Goal: Transaction & Acquisition: Obtain resource

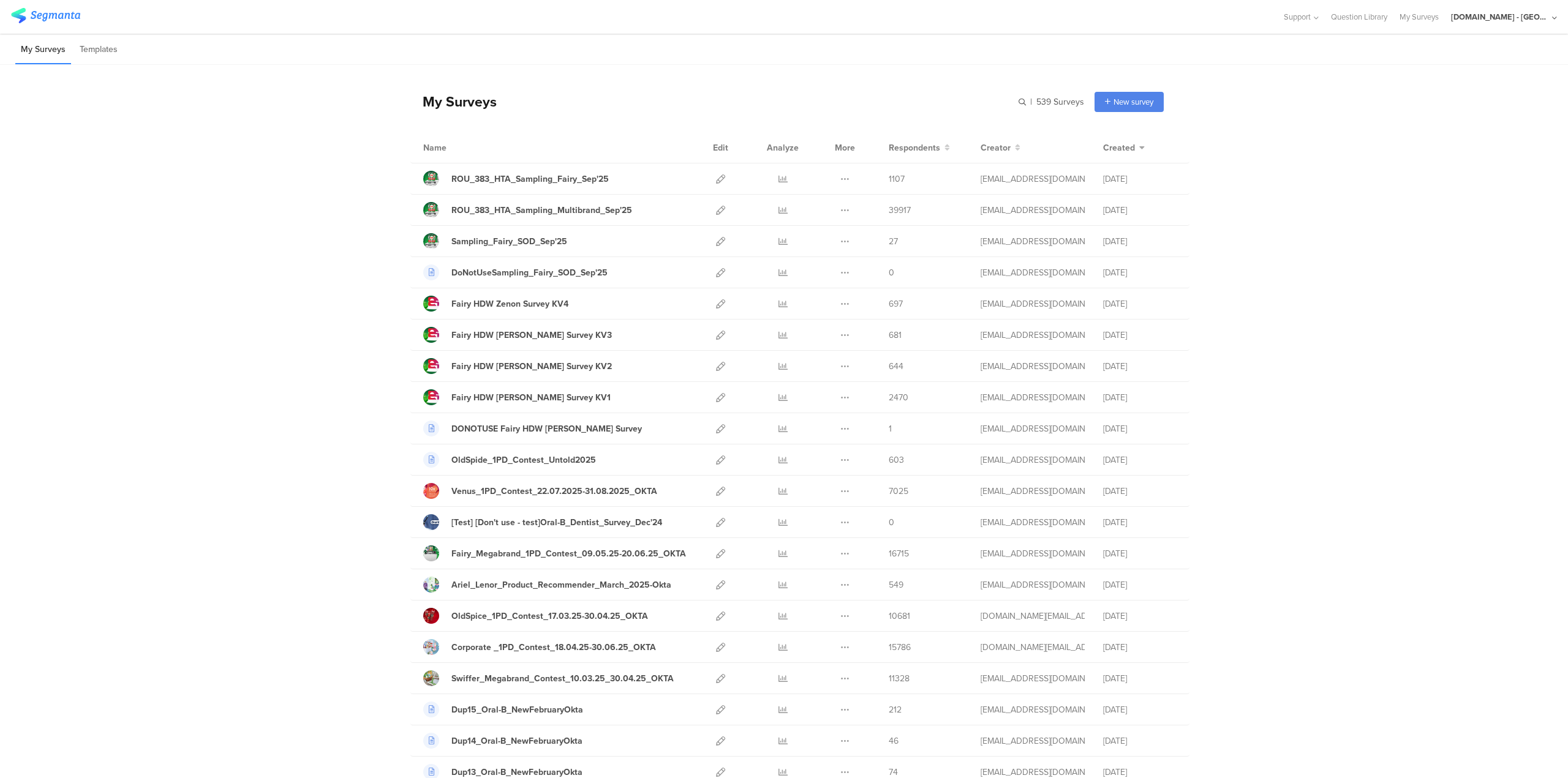
click at [1530, 14] on div "[DOMAIN_NAME] - [GEOGRAPHIC_DATA]" at bounding box center [1500, 17] width 98 height 12
click at [1438, 86] on div "JoltX Greece Member" at bounding box center [1484, 79] width 169 height 26
click at [1509, 18] on div "[DOMAIN_NAME] - [GEOGRAPHIC_DATA]" at bounding box center [1500, 17] width 98 height 12
click at [1509, 83] on span "Member" at bounding box center [1525, 80] width 32 height 9
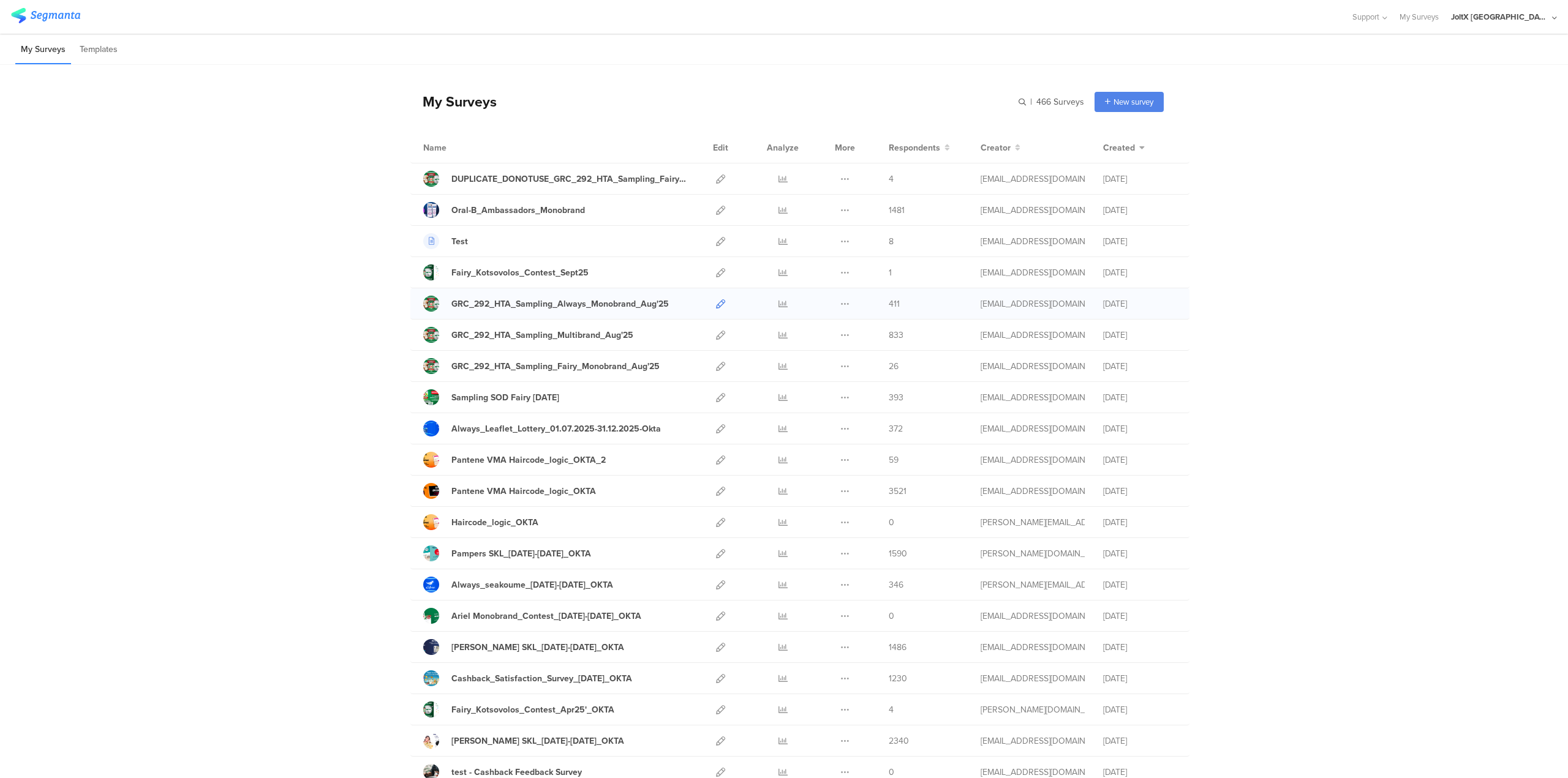
click at [716, 309] on link at bounding box center [721, 303] width 9 height 31
click at [716, 337] on icon at bounding box center [721, 335] width 9 height 9
click at [716, 369] on icon at bounding box center [721, 367] width 9 height 9
click at [840, 305] on icon at bounding box center [845, 304] width 9 height 9
click at [824, 353] on link "Export" at bounding box center [821, 357] width 67 height 22
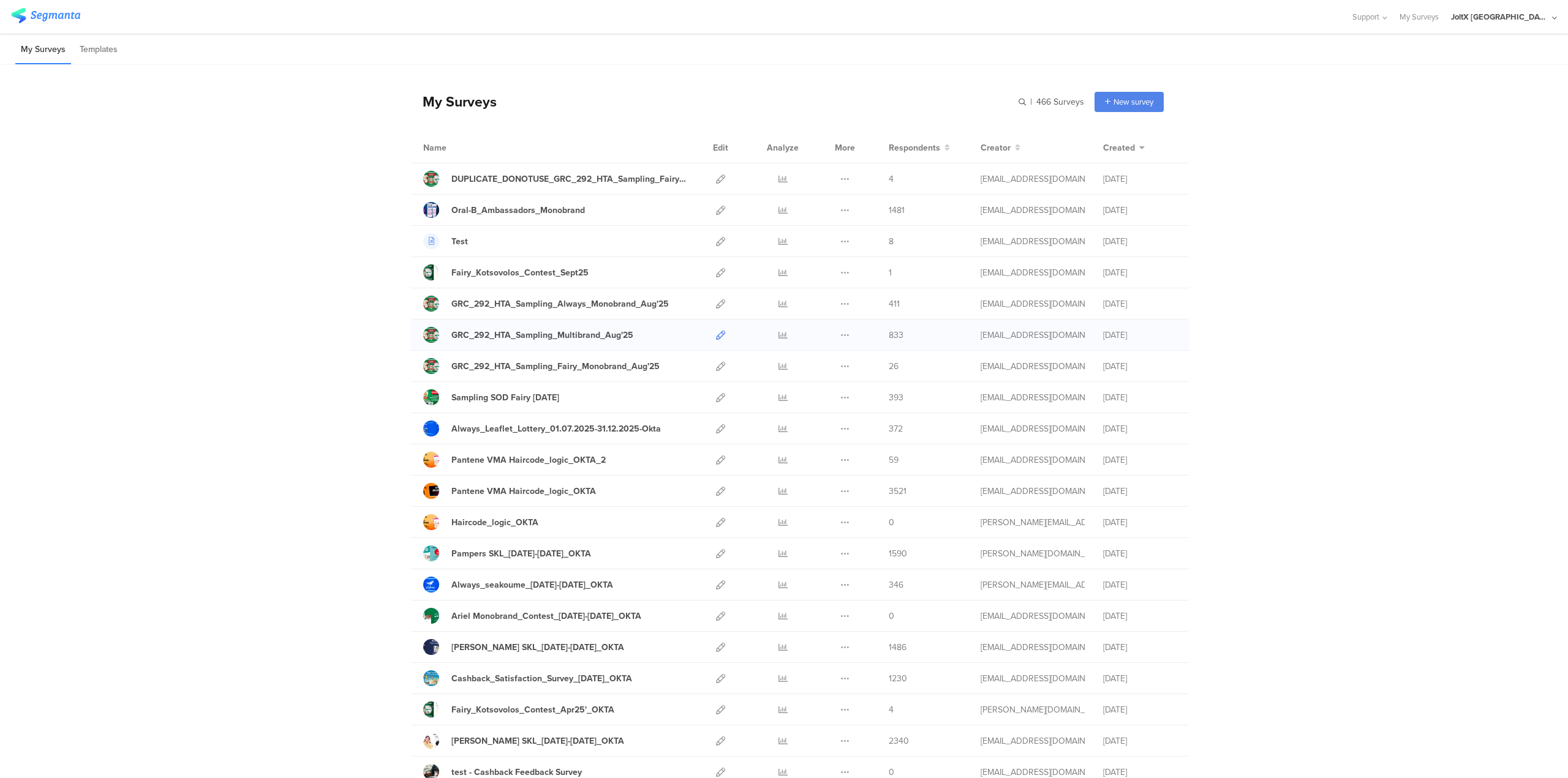
click at [716, 338] on icon at bounding box center [721, 335] width 9 height 9
click at [716, 366] on icon at bounding box center [721, 367] width 9 height 9
click at [841, 334] on icon at bounding box center [845, 335] width 9 height 9
click at [831, 382] on link "Export" at bounding box center [821, 388] width 67 height 22
click at [843, 365] on icon at bounding box center [845, 367] width 9 height 9
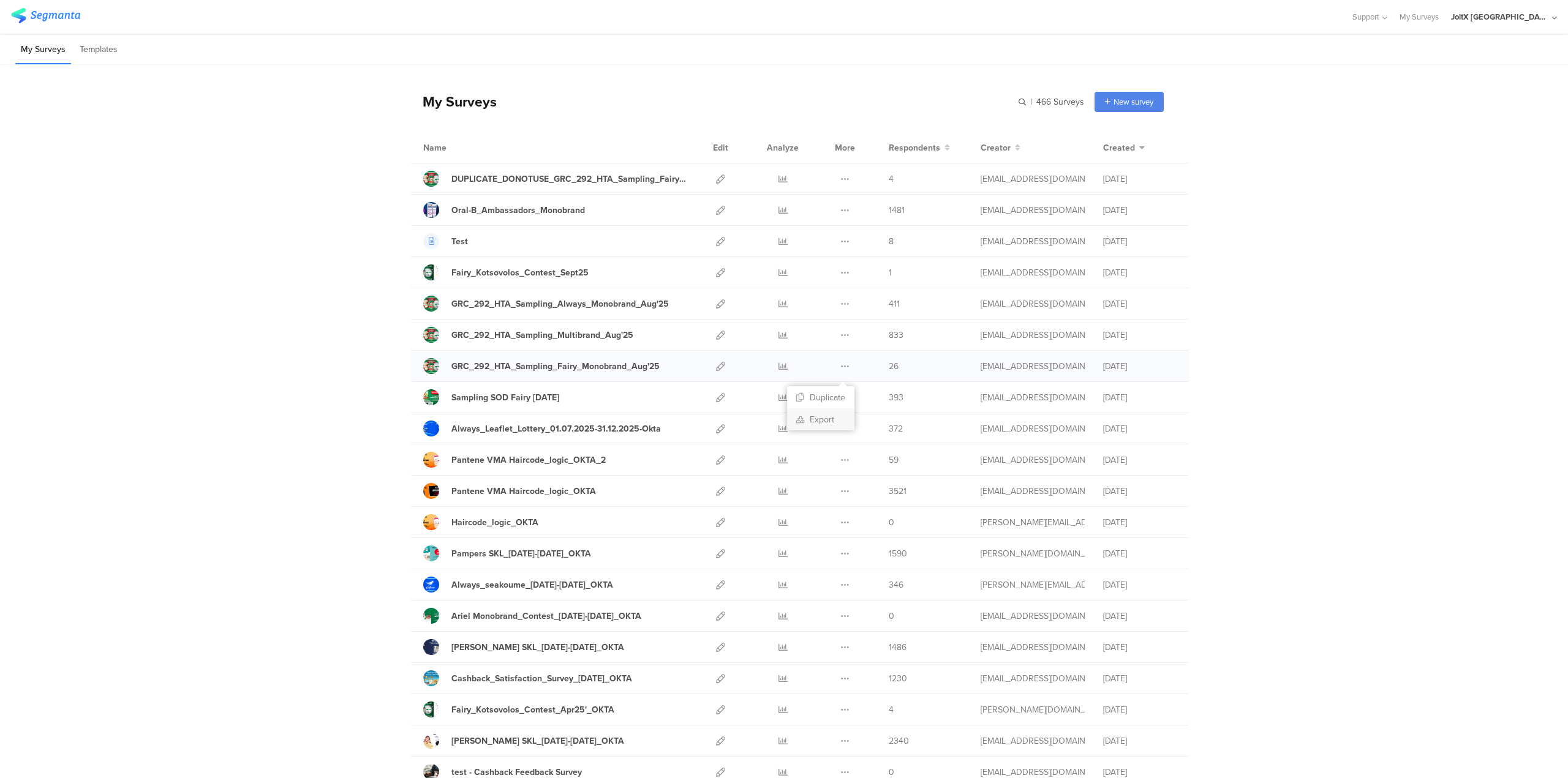
click at [813, 419] on link "Export" at bounding box center [821, 419] width 67 height 22
click at [718, 305] on icon at bounding box center [721, 304] width 9 height 9
click at [716, 338] on icon at bounding box center [721, 335] width 9 height 9
click at [716, 367] on icon at bounding box center [721, 367] width 9 height 9
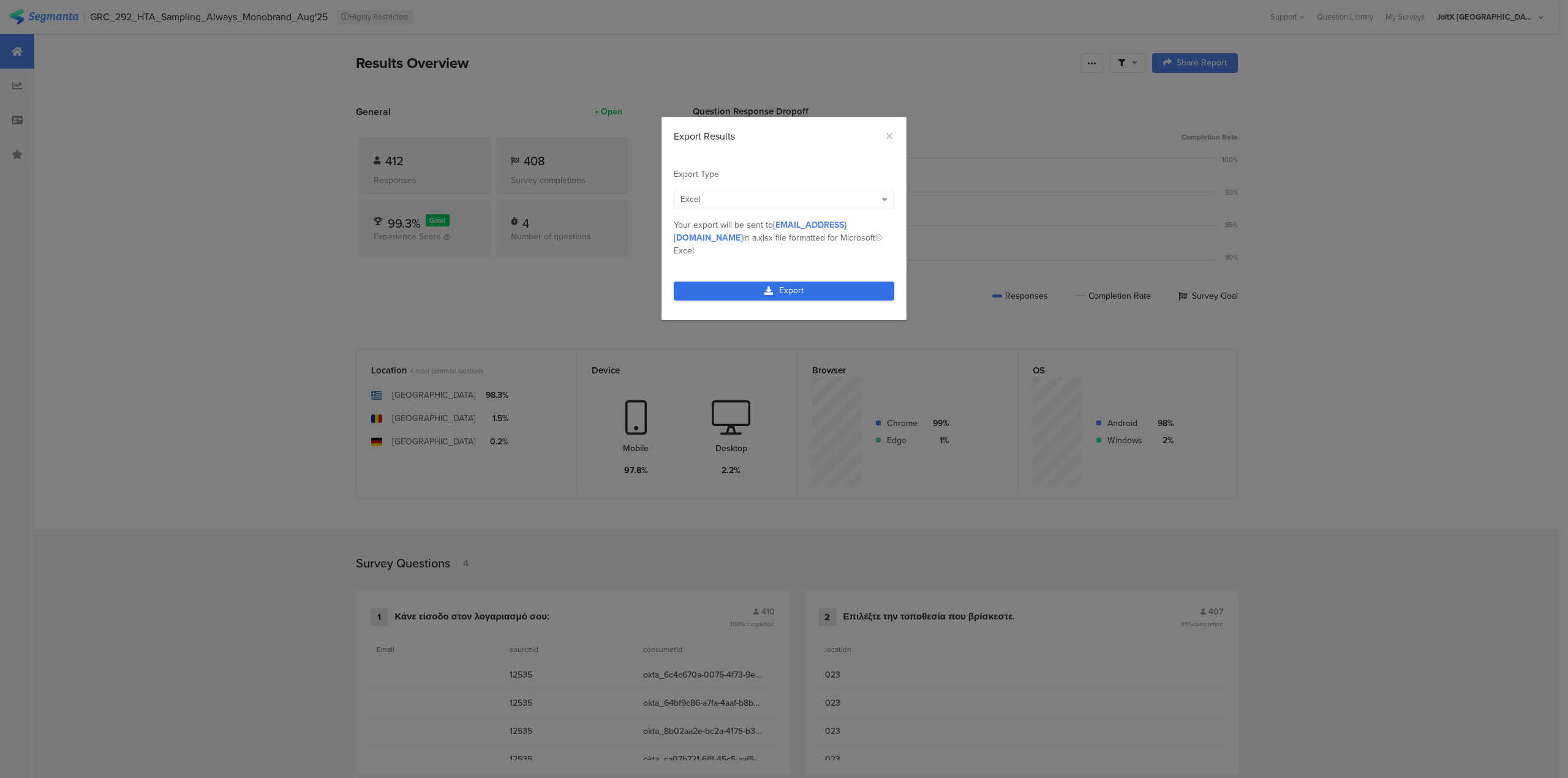
click at [770, 286] on icon "dialog" at bounding box center [768, 290] width 9 height 9
click at [742, 282] on link "Export" at bounding box center [783, 291] width 221 height 19
click at [830, 282] on link "Export" at bounding box center [783, 291] width 221 height 19
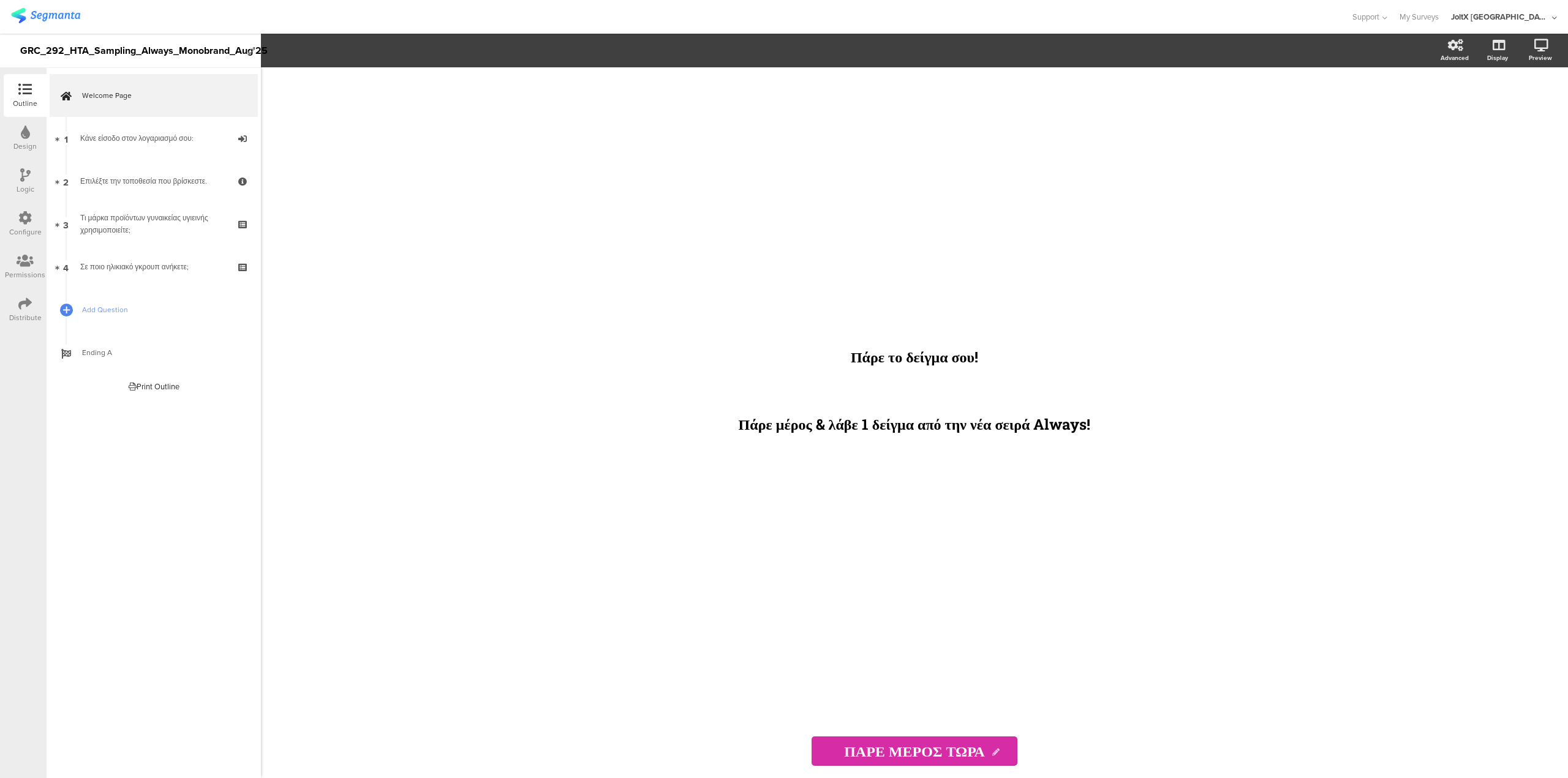
click at [28, 318] on div "Distribute" at bounding box center [25, 317] width 32 height 11
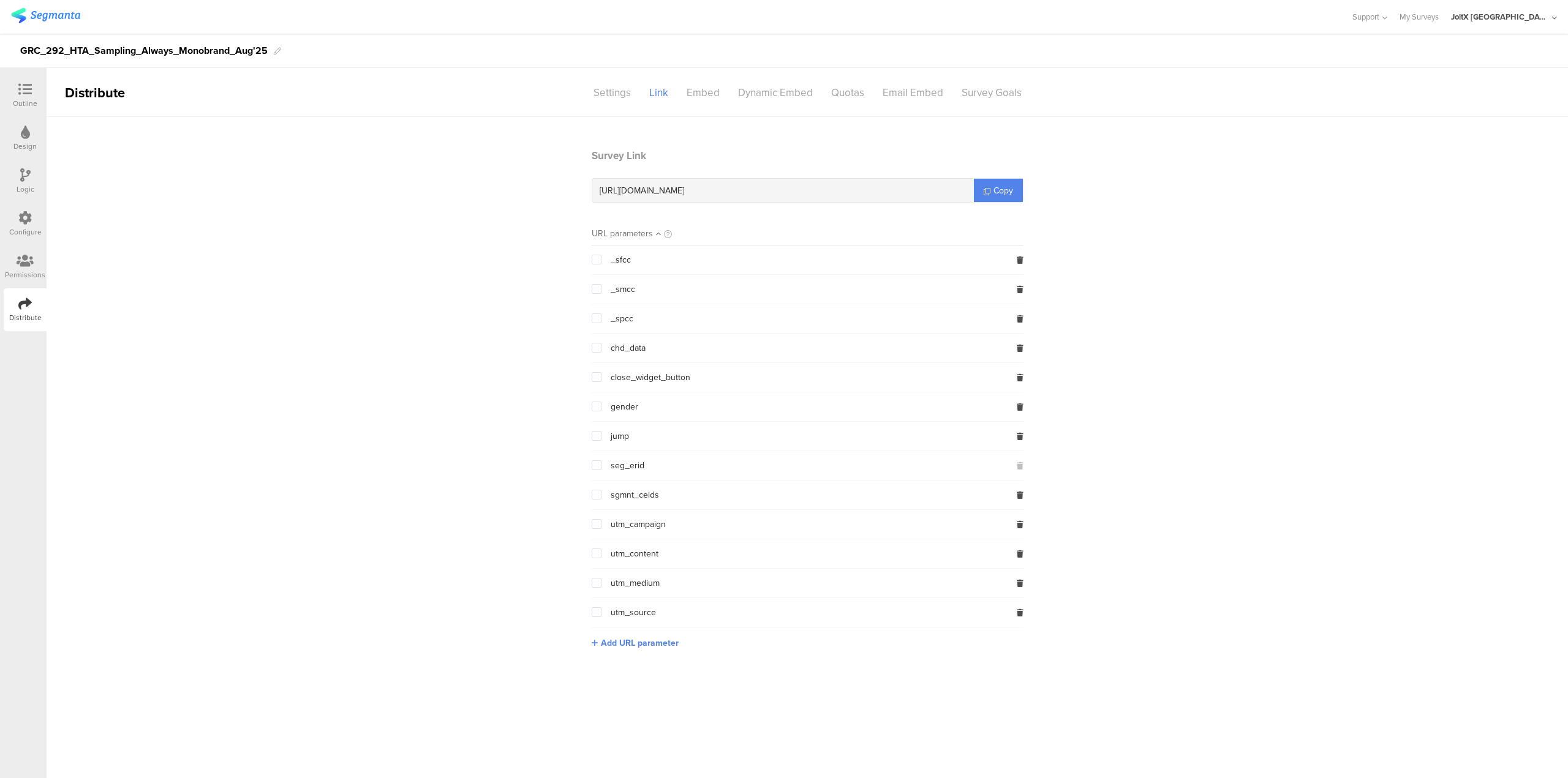
click at [748, 184] on div "[URL][DOMAIN_NAME]" at bounding box center [783, 190] width 382 height 23
click at [752, 189] on div "[URL][DOMAIN_NAME]" at bounding box center [783, 190] width 382 height 23
click at [1001, 188] on span "Copy" at bounding box center [1003, 191] width 20 height 13
click at [1009, 196] on span "Copy" at bounding box center [1003, 191] width 20 height 13
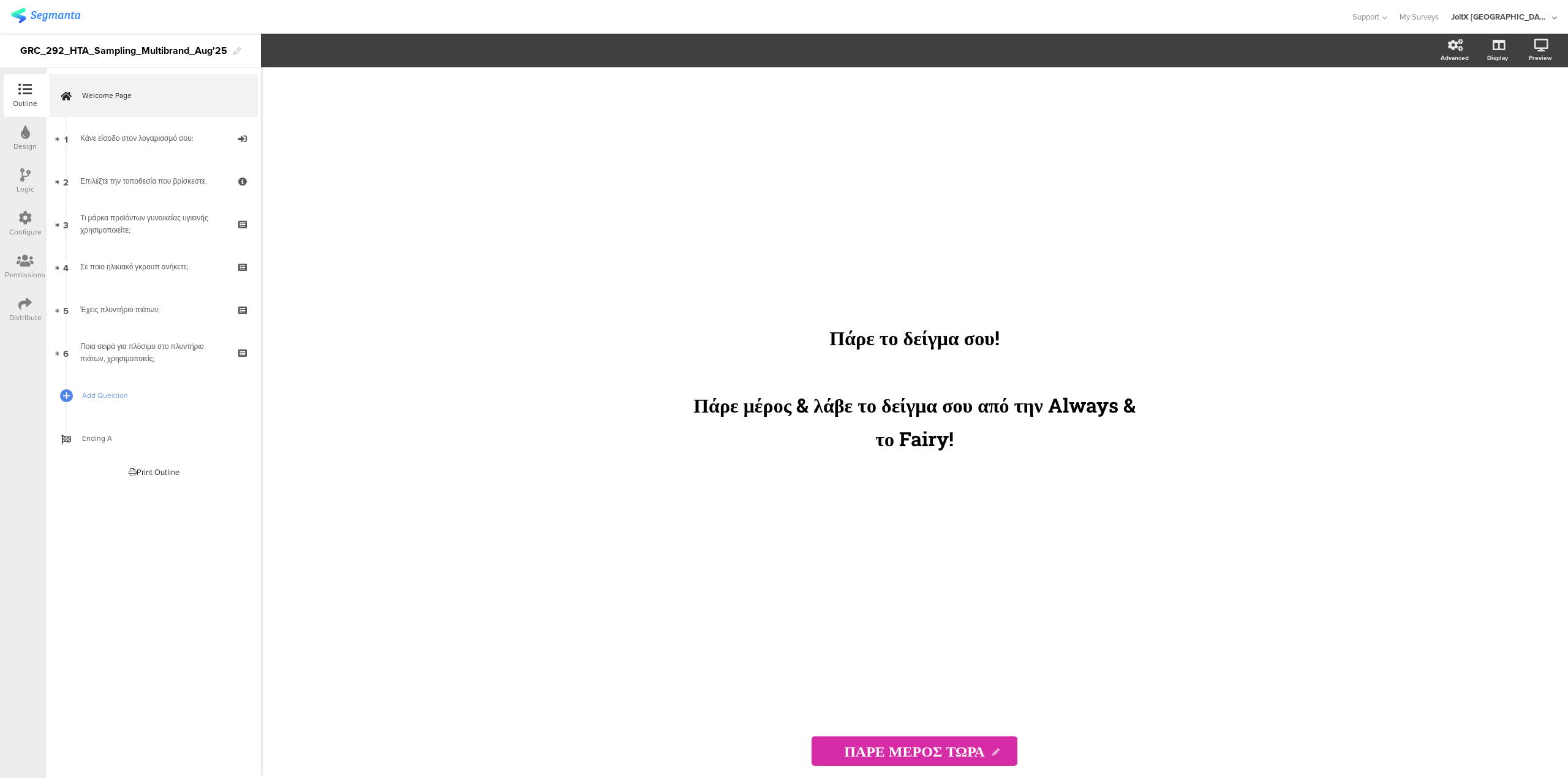
click at [13, 313] on div "Distribute" at bounding box center [25, 317] width 32 height 11
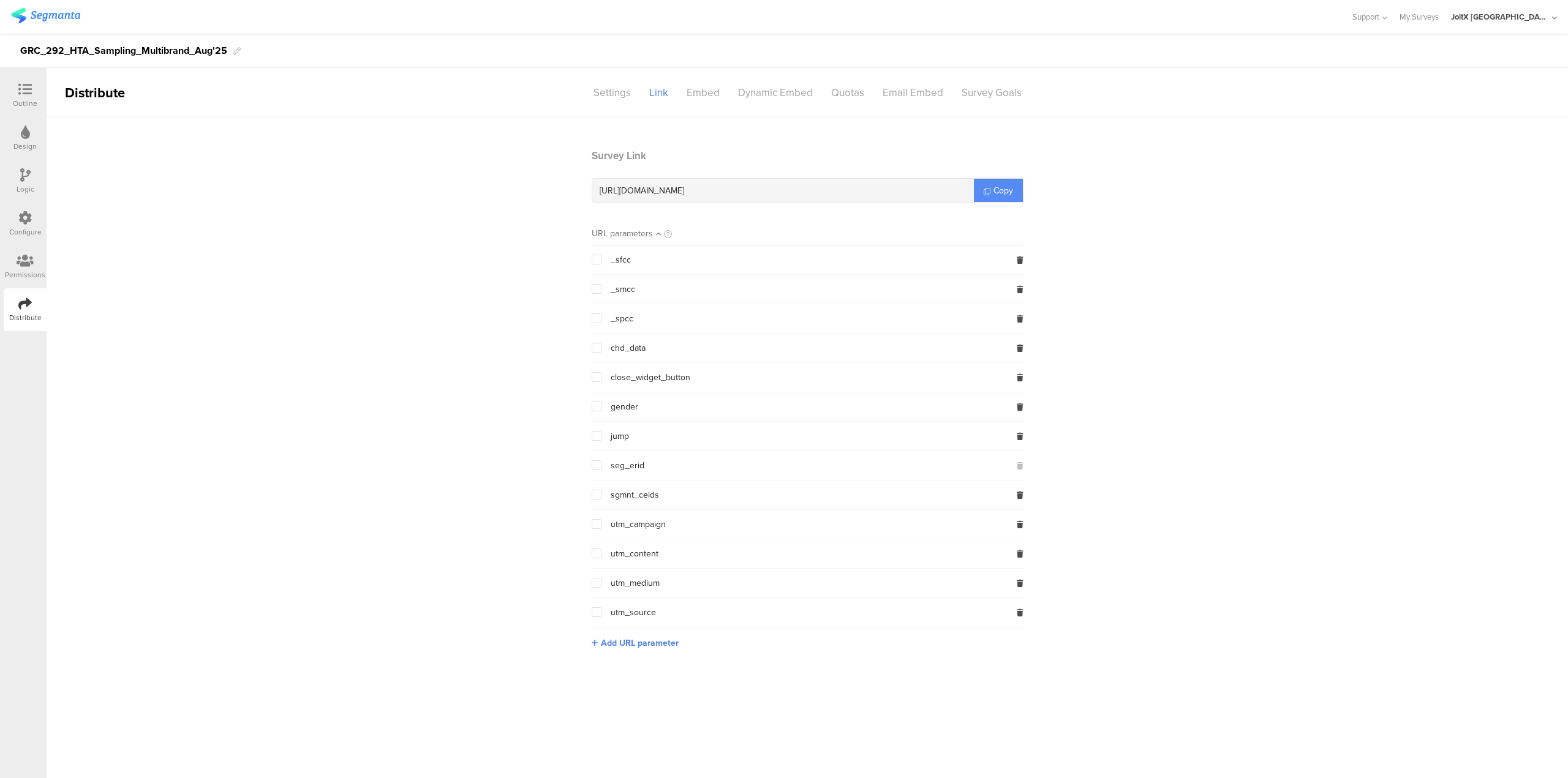
click at [1001, 196] on span "Copy" at bounding box center [1003, 191] width 20 height 13
click at [1010, 195] on span "Copy" at bounding box center [1003, 191] width 20 height 13
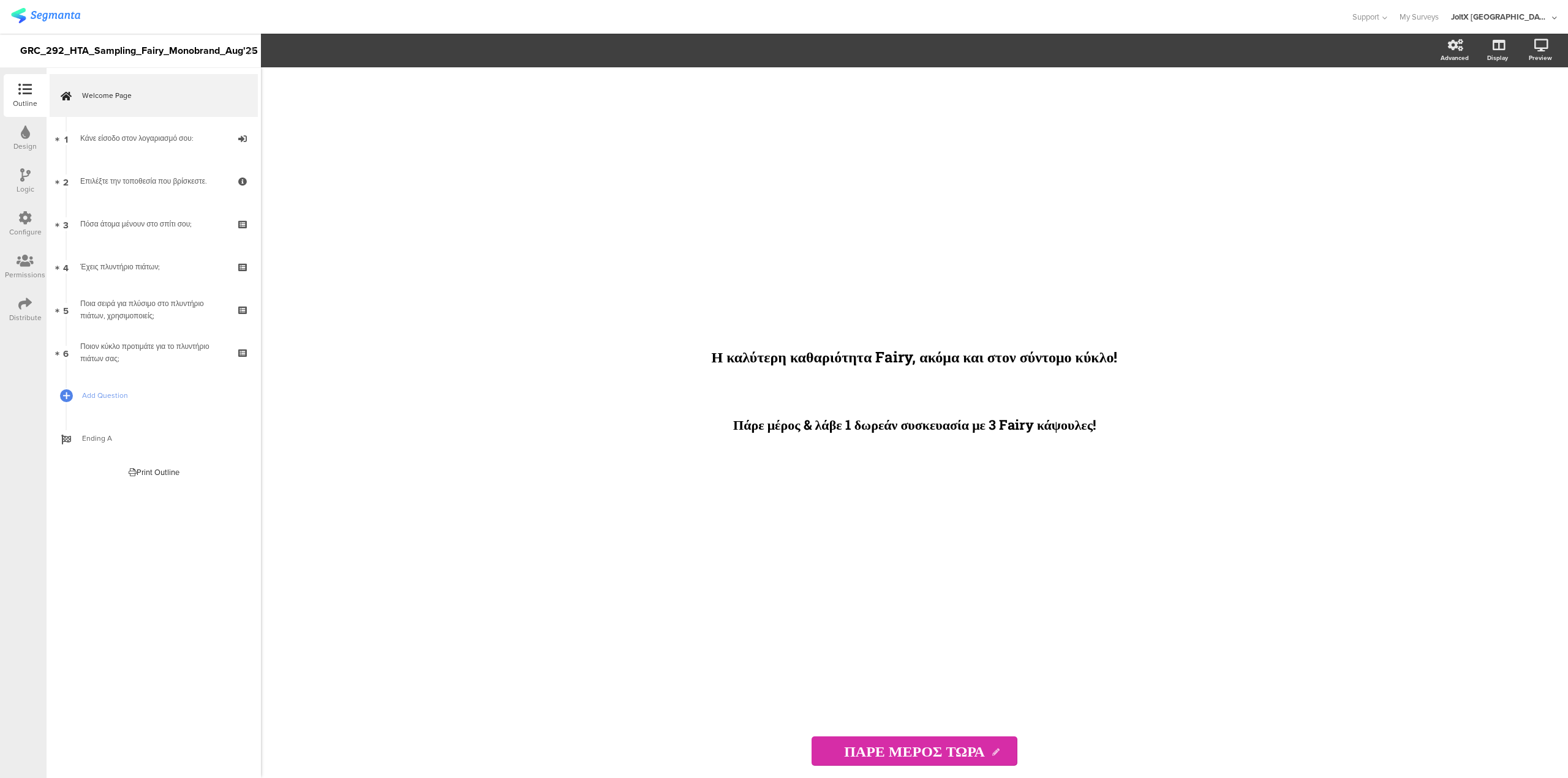
click at [31, 312] on div "Distribute" at bounding box center [25, 317] width 32 height 11
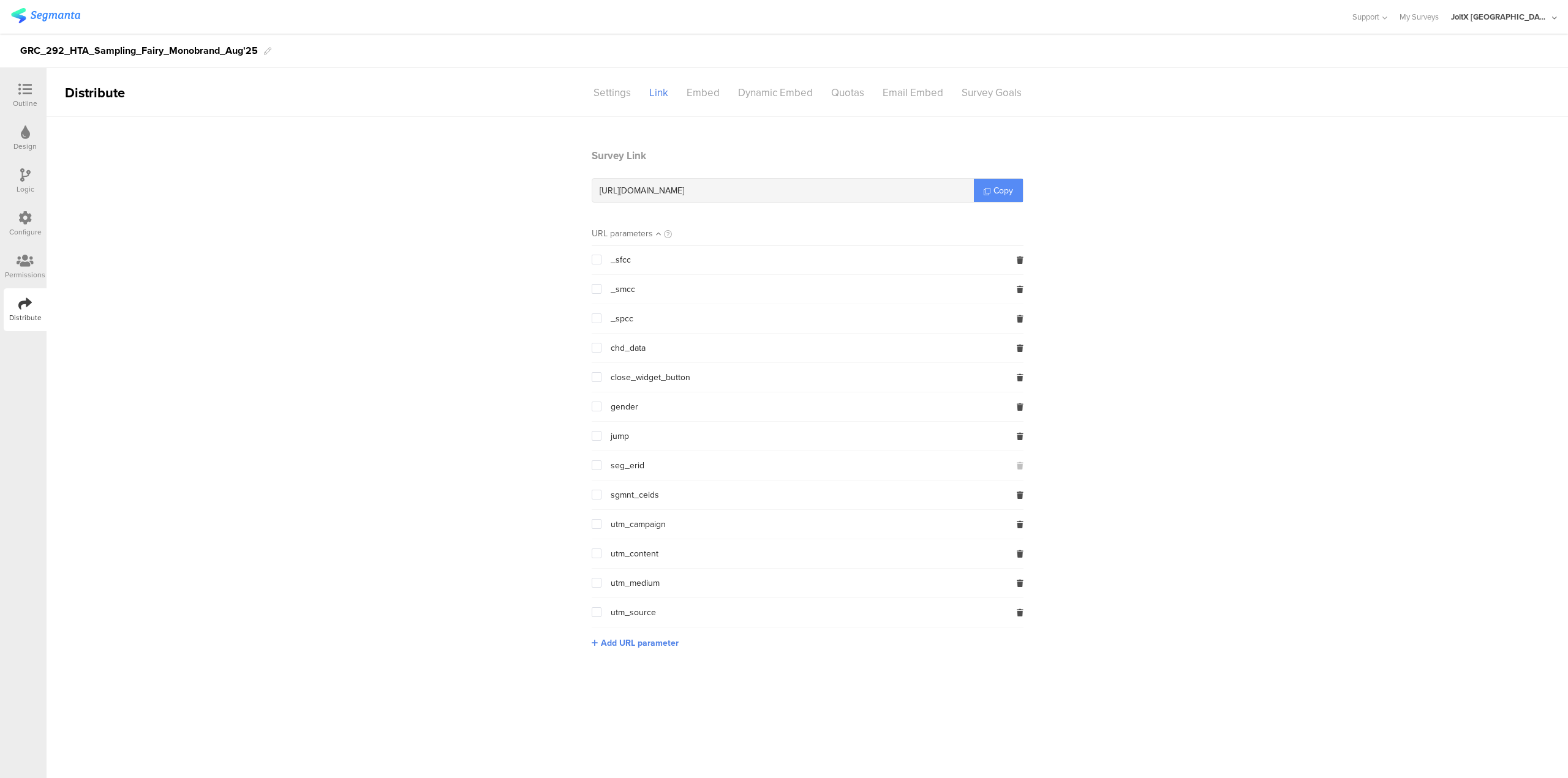
click at [997, 196] on span "Copy" at bounding box center [1003, 191] width 20 height 13
